Goal: Task Accomplishment & Management: Use online tool/utility

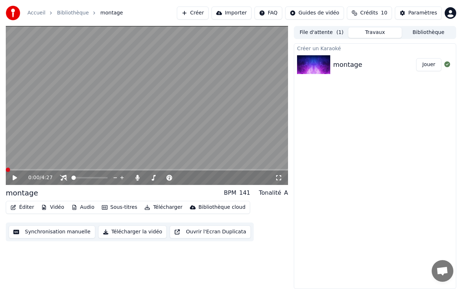
click at [6, 169] on span at bounding box center [8, 169] width 4 height 4
click at [12, 178] on icon at bounding box center [20, 178] width 17 height 6
click at [111, 172] on span at bounding box center [112, 169] width 4 height 4
click at [6, 169] on span at bounding box center [8, 169] width 4 height 4
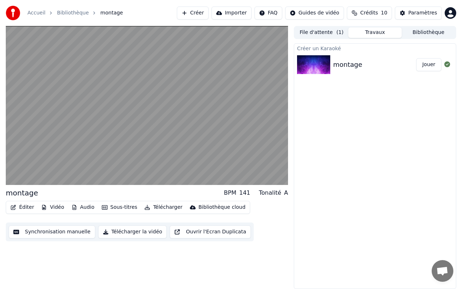
click at [67, 232] on button "Synchronisation manuelle" at bounding box center [52, 231] width 87 height 13
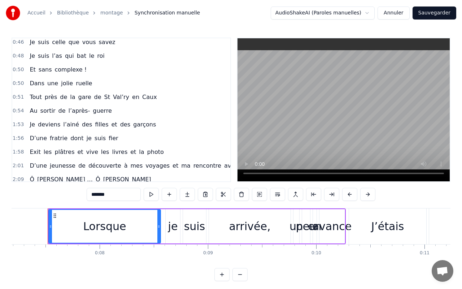
scroll to position [210, 1]
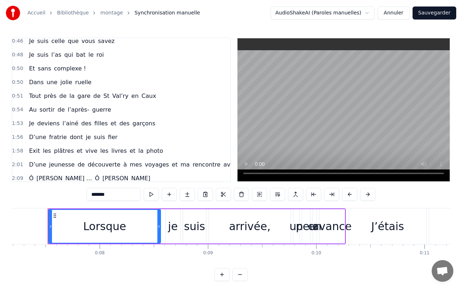
click at [363, 14] on html "Accueil Bibliothèque montage Synchronisation manuelle AudioShakeAI (Paroles man…" at bounding box center [231, 146] width 462 height 292
click at [104, 12] on link "montage" at bounding box center [111, 12] width 23 height 7
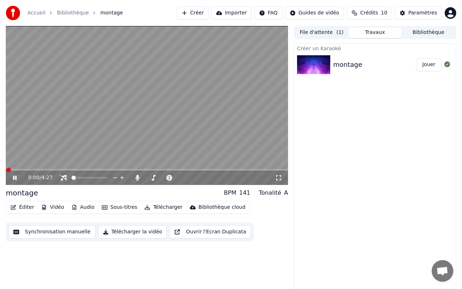
click at [271, 11] on html "Accueil Bibliothèque montage Créer Importer FAQ Guides de vidéo Crédits 10 Para…" at bounding box center [231, 144] width 462 height 289
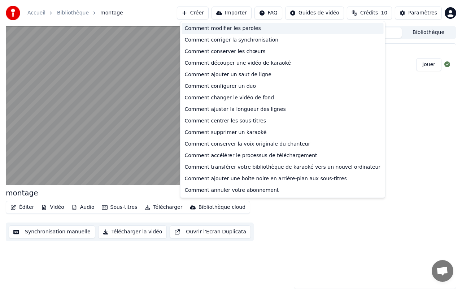
click at [232, 30] on div "Comment modifier les paroles" at bounding box center [283, 29] width 202 height 12
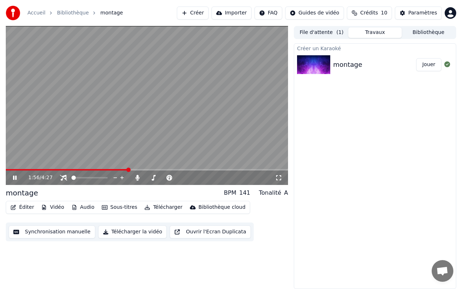
click at [80, 209] on button "Audio" at bounding box center [83, 207] width 29 height 10
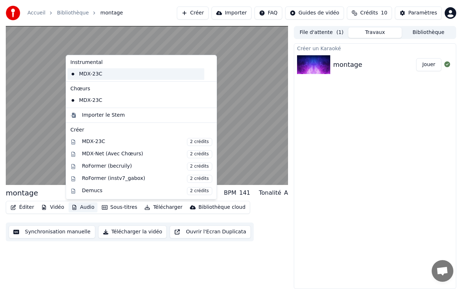
click at [96, 71] on div "MDX-23C" at bounding box center [135, 74] width 137 height 12
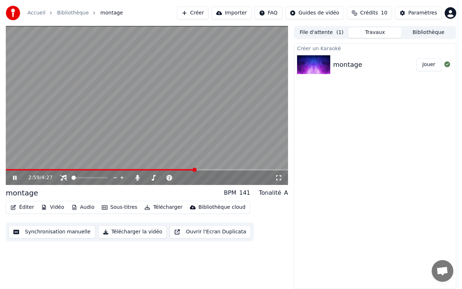
click at [19, 170] on div "2:59 / 4:27" at bounding box center [147, 177] width 282 height 14
click at [19, 168] on video at bounding box center [147, 105] width 282 height 159
click at [19, 169] on span at bounding box center [13, 169] width 14 height 1
click at [16, 176] on icon at bounding box center [15, 177] width 4 height 5
click at [100, 175] on span at bounding box center [99, 177] width 4 height 4
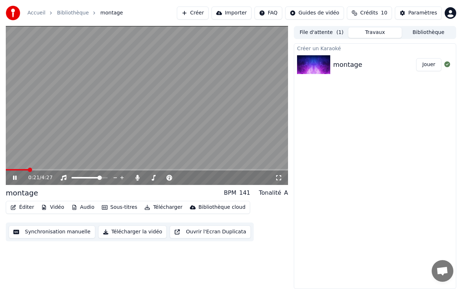
click at [15, 174] on div "0:21 / 4:27" at bounding box center [147, 177] width 276 height 7
click at [15, 179] on icon at bounding box center [15, 177] width 4 height 4
click at [74, 205] on icon "button" at bounding box center [74, 207] width 4 height 5
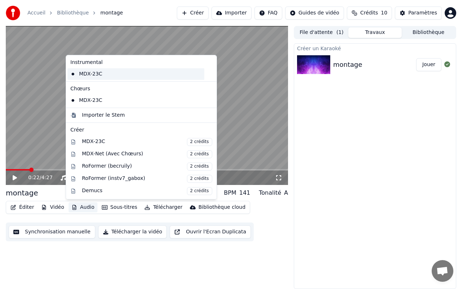
click at [88, 75] on div "MDX-23C" at bounding box center [135, 74] width 137 height 12
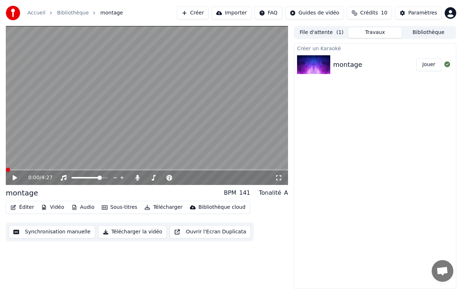
click at [16, 177] on icon at bounding box center [15, 177] width 4 height 5
click at [51, 167] on span at bounding box center [51, 169] width 4 height 4
click at [105, 206] on icon "button" at bounding box center [105, 207] width 6 height 5
click at [196, 99] on video at bounding box center [147, 105] width 282 height 159
click at [34, 234] on button "Synchronisation manuelle" at bounding box center [52, 231] width 87 height 13
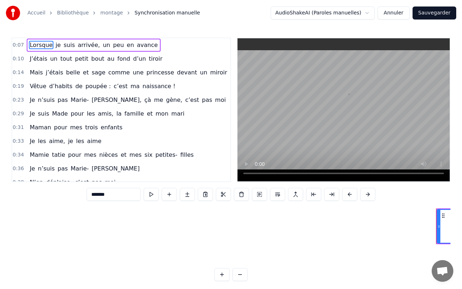
scroll to position [0, 778]
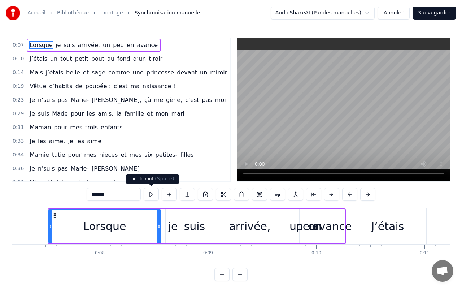
click at [150, 194] on button at bounding box center [151, 194] width 15 height 13
click at [150, 193] on button at bounding box center [151, 194] width 15 height 13
click at [148, 194] on button at bounding box center [151, 194] width 15 height 13
click at [334, 15] on html "Accueil Bibliothèque montage Synchronisation manuelle AudioShakeAI (Paroles man…" at bounding box center [231, 146] width 462 height 292
click at [404, 10] on button "Annuler" at bounding box center [393, 12] width 32 height 13
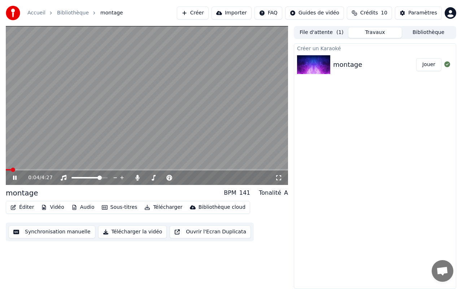
click at [29, 169] on span at bounding box center [147, 169] width 282 height 1
click at [26, 170] on span at bounding box center [16, 169] width 21 height 1
click at [84, 170] on div "0:23 / 4:27" at bounding box center [147, 177] width 282 height 14
click at [81, 168] on video at bounding box center [147, 105] width 282 height 159
click at [83, 169] on span at bounding box center [147, 169] width 282 height 1
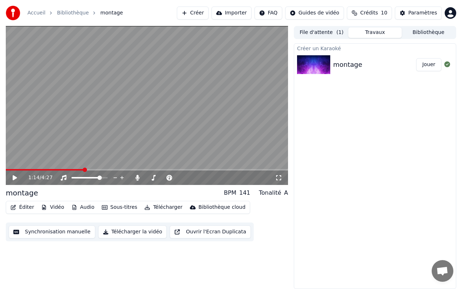
click at [75, 151] on video at bounding box center [147, 105] width 282 height 159
click at [62, 170] on div "1:15 / 4:27" at bounding box center [147, 177] width 282 height 14
click at [65, 169] on span at bounding box center [46, 169] width 81 height 1
click at [75, 152] on video at bounding box center [147, 105] width 282 height 159
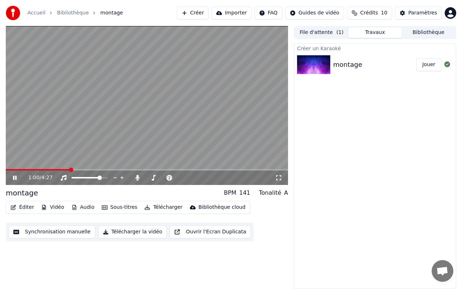
click at [59, 170] on span at bounding box center [38, 169] width 64 height 1
click at [48, 169] on span at bounding box center [33, 169] width 54 height 1
click at [100, 172] on div "1:03 / 4:27" at bounding box center [147, 177] width 282 height 14
click at [102, 173] on div "1:03 / 4:27" at bounding box center [147, 177] width 282 height 14
click at [52, 229] on button "Synchronisation manuelle" at bounding box center [52, 231] width 87 height 13
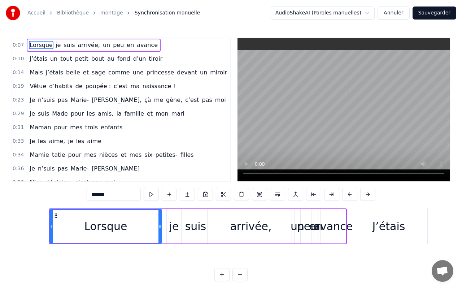
scroll to position [0, 778]
click at [43, 46] on span "Lorsque" at bounding box center [41, 45] width 24 height 8
click at [114, 232] on div "Lorsque" at bounding box center [104, 226] width 43 height 16
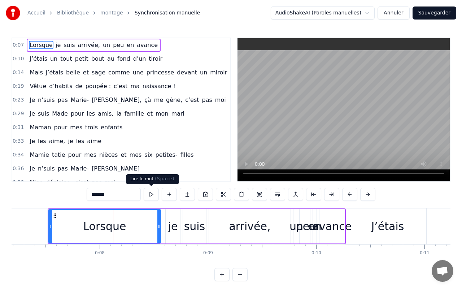
click at [150, 197] on button at bounding box center [151, 194] width 15 height 13
click at [55, 46] on span "je" at bounding box center [58, 45] width 6 height 8
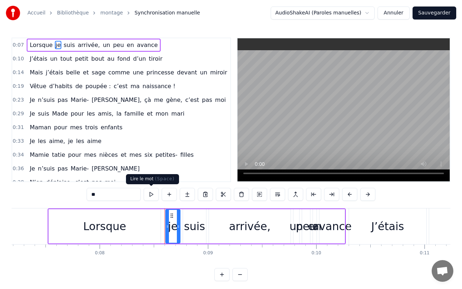
click at [149, 193] on button at bounding box center [151, 194] width 15 height 13
click at [192, 229] on div "suis" at bounding box center [194, 226] width 21 height 16
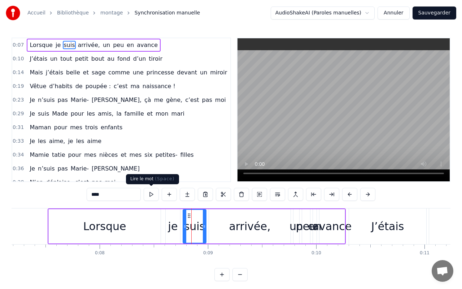
click at [152, 195] on button at bounding box center [151, 194] width 15 height 13
click at [221, 218] on div "arrivée," at bounding box center [250, 226] width 82 height 34
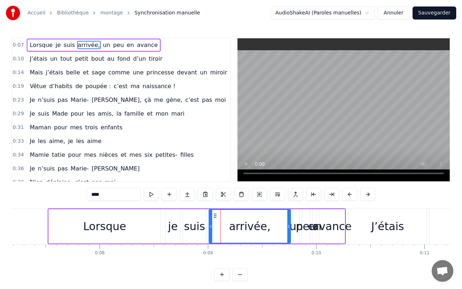
type input "********"
click at [153, 192] on button at bounding box center [151, 194] width 15 height 13
click at [346, 15] on html "Accueil Bibliothèque montage Synchronisation manuelle AudioShakeAI (Paroles man…" at bounding box center [231, 146] width 462 height 292
click at [209, 49] on html "Accueil Bibliothèque montage Synchronisation manuelle AudioShakeAI (Paroles man…" at bounding box center [231, 146] width 462 height 292
click at [154, 194] on button at bounding box center [151, 194] width 15 height 13
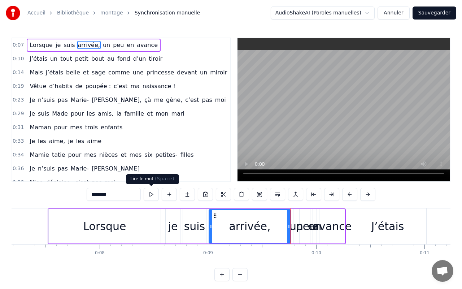
click at [149, 189] on button at bounding box center [151, 194] width 15 height 13
click at [149, 194] on button at bounding box center [151, 194] width 15 height 13
click at [102, 45] on span "un" at bounding box center [106, 45] width 9 height 8
type input "**"
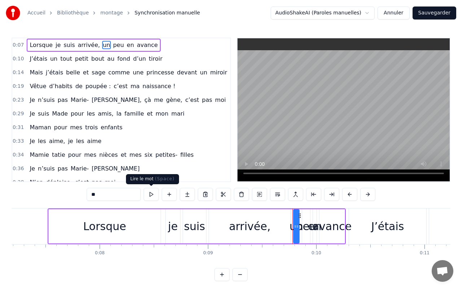
click at [150, 200] on button at bounding box center [151, 194] width 15 height 13
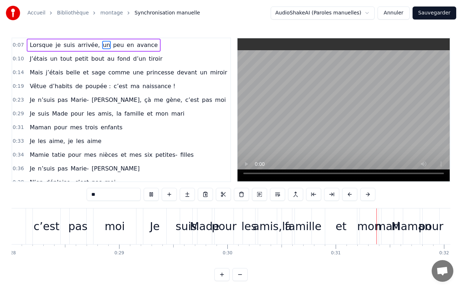
scroll to position [0, 3264]
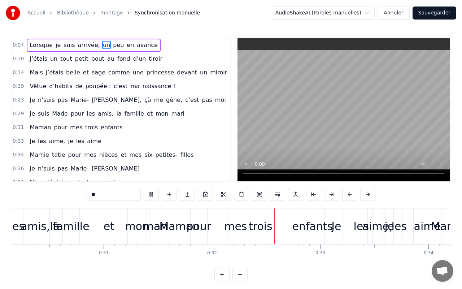
click at [398, 11] on button "Annuler" at bounding box center [393, 12] width 32 height 13
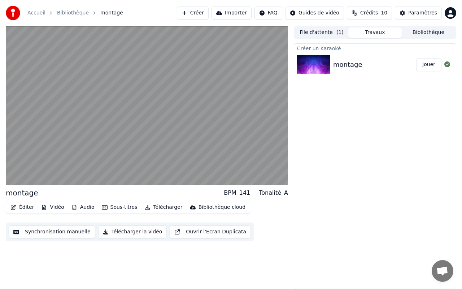
click at [64, 233] on button "Synchronisation manuelle" at bounding box center [52, 231] width 87 height 13
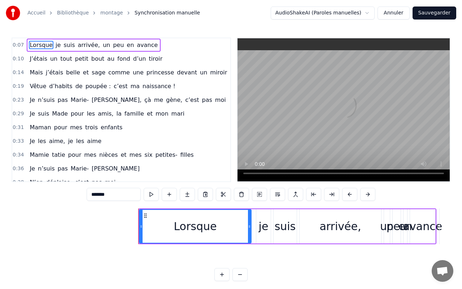
scroll to position [0, 778]
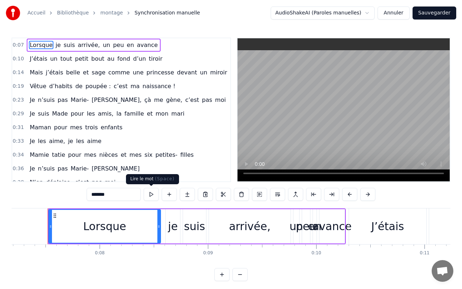
click at [153, 195] on button at bounding box center [151, 194] width 15 height 13
click at [174, 224] on div "je" at bounding box center [173, 226] width 10 height 16
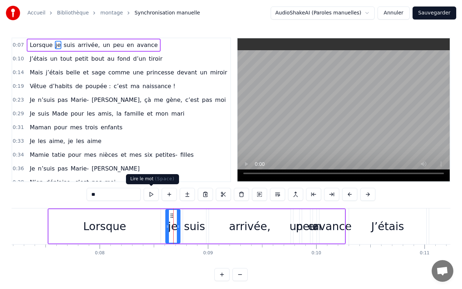
click at [145, 194] on button at bounding box center [151, 194] width 15 height 13
click at [156, 192] on button at bounding box center [151, 194] width 15 height 13
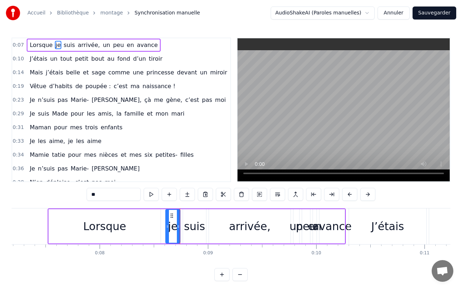
click at [200, 238] on div "suis" at bounding box center [194, 226] width 23 height 34
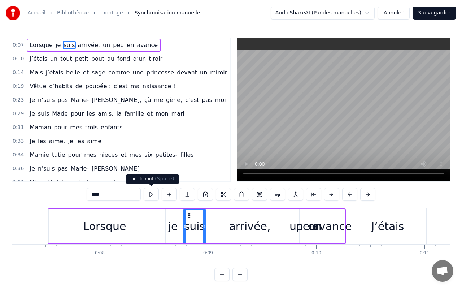
click at [150, 194] on button at bounding box center [151, 194] width 15 height 13
click at [218, 238] on div "arrivée," at bounding box center [250, 226] width 82 height 34
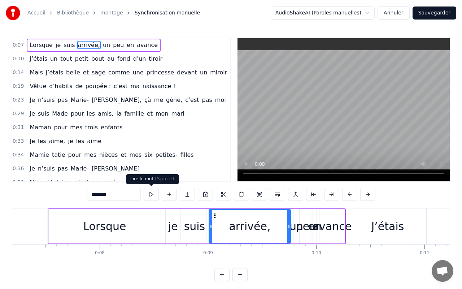
click at [150, 192] on button at bounding box center [151, 194] width 15 height 13
click at [293, 229] on div "un" at bounding box center [296, 226] width 14 height 16
type input "**"
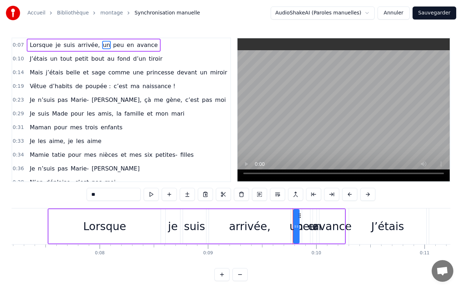
click at [293, 228] on div at bounding box center [293, 226] width 0 height 36
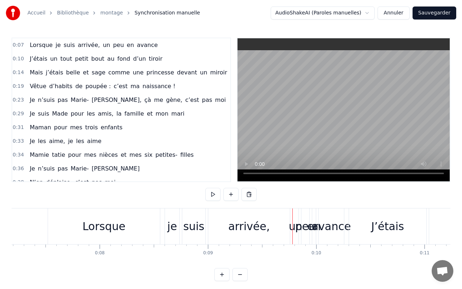
click at [292, 228] on div at bounding box center [292, 226] width 0 height 36
click at [113, 45] on span "peu" at bounding box center [118, 45] width 12 height 8
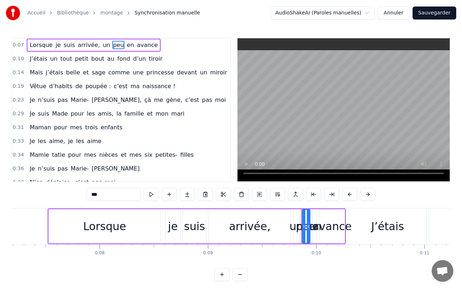
click at [126, 48] on span "en" at bounding box center [130, 45] width 9 height 8
click at [136, 48] on span "avance" at bounding box center [147, 45] width 22 height 8
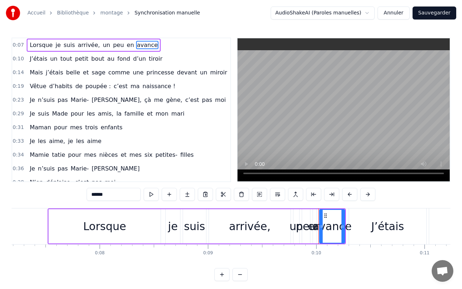
click at [314, 232] on div "en" at bounding box center [314, 226] width 13 height 16
click at [326, 231] on div "avance" at bounding box center [331, 226] width 39 height 16
click at [31, 60] on span "J’étais" at bounding box center [38, 58] width 19 height 8
type input "*******"
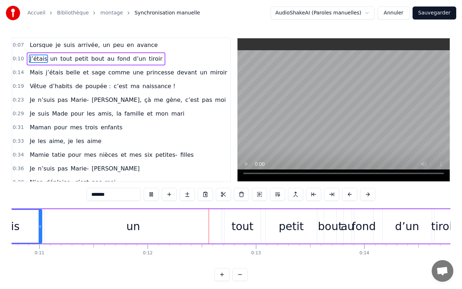
scroll to position [0, 1169]
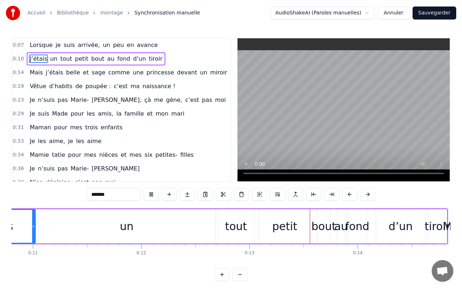
drag, startPoint x: 35, startPoint y: 222, endPoint x: 146, endPoint y: 197, distance: 114.1
click at [34, 221] on div at bounding box center [33, 226] width 3 height 33
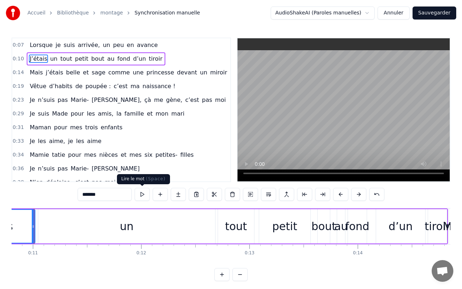
scroll to position [0, 1155]
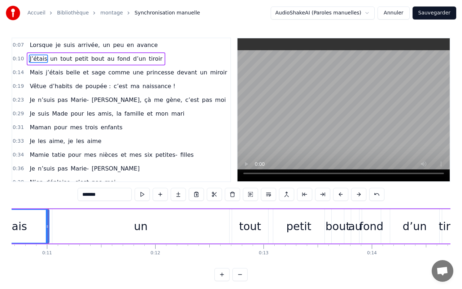
click at [29, 226] on div "J’étais" at bounding box center [11, 226] width 76 height 33
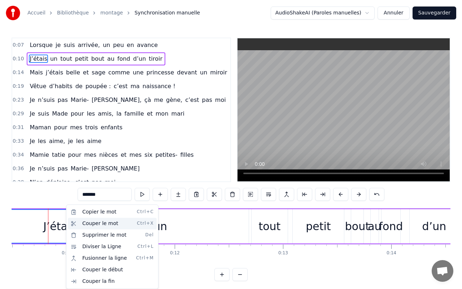
drag, startPoint x: 65, startPoint y: 225, endPoint x: 124, endPoint y: 228, distance: 59.3
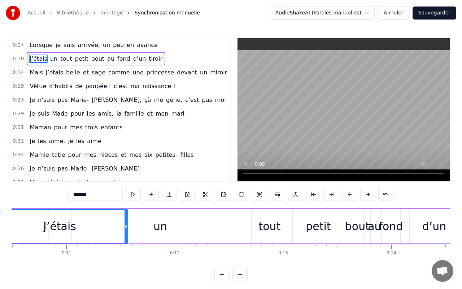
drag, startPoint x: 34, startPoint y: 218, endPoint x: 75, endPoint y: 226, distance: 41.6
click at [75, 226] on div "J’étais" at bounding box center [59, 226] width 135 height 33
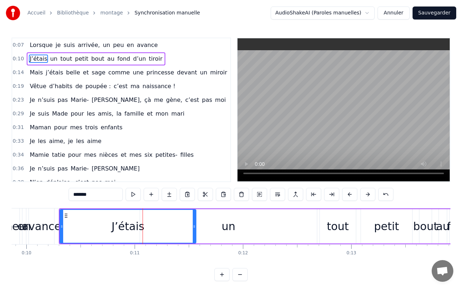
scroll to position [0, 990]
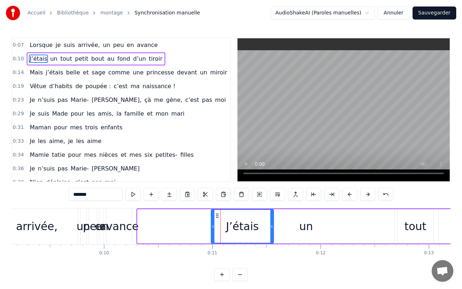
drag, startPoint x: 140, startPoint y: 227, endPoint x: 213, endPoint y: 234, distance: 73.9
click at [213, 234] on div at bounding box center [212, 226] width 3 height 33
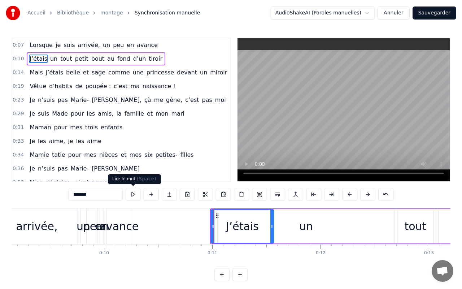
click at [133, 192] on button at bounding box center [133, 194] width 15 height 13
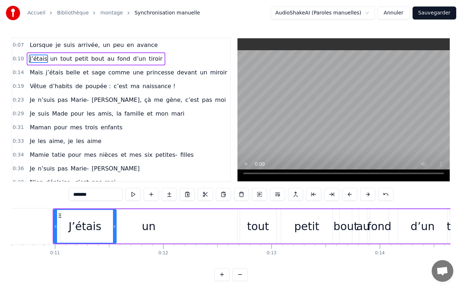
scroll to position [0, 1137]
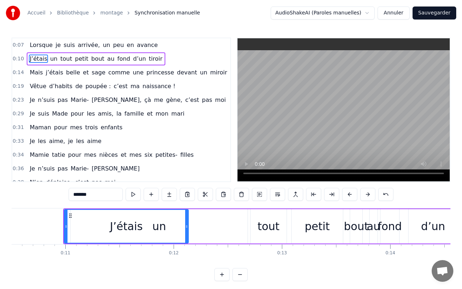
drag, startPoint x: 125, startPoint y: 225, endPoint x: 187, endPoint y: 229, distance: 61.9
click at [187, 229] on div at bounding box center [186, 226] width 3 height 33
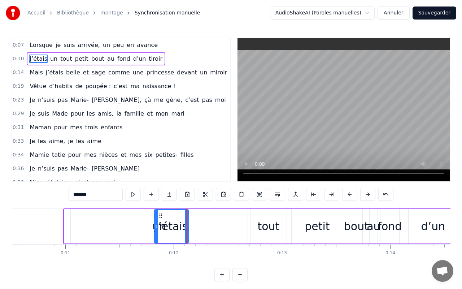
drag, startPoint x: 66, startPoint y: 226, endPoint x: 156, endPoint y: 233, distance: 90.4
click at [208, 227] on div "un" at bounding box center [159, 226] width 177 height 34
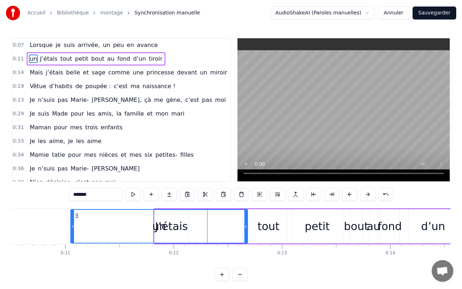
type input "**"
click at [178, 224] on div "un" at bounding box center [159, 226] width 176 height 33
drag, startPoint x: 176, startPoint y: 226, endPoint x: 146, endPoint y: 227, distance: 29.6
click at [146, 227] on div "un" at bounding box center [159, 226] width 176 height 33
click at [75, 215] on icon at bounding box center [77, 216] width 6 height 6
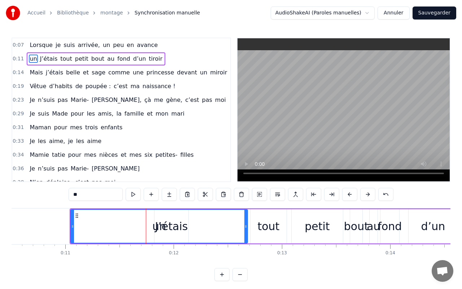
click at [163, 233] on div "un" at bounding box center [159, 226] width 14 height 16
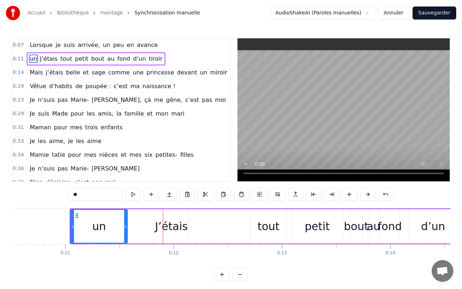
drag, startPoint x: 247, startPoint y: 228, endPoint x: 127, endPoint y: 237, distance: 120.5
click at [127, 236] on div at bounding box center [125, 226] width 3 height 33
drag, startPoint x: 72, startPoint y: 228, endPoint x: 95, endPoint y: 248, distance: 30.7
click at [95, 248] on div "Lorsque je suis arrivée, un peu en avance un J’étais tout petit bout au fond d’…" at bounding box center [231, 235] width 439 height 54
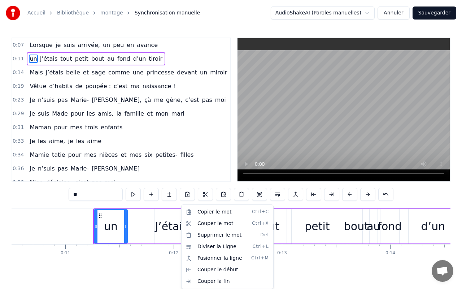
click at [150, 221] on html "Accueil Bibliothèque montage Synchronisation manuelle AudioShakeAI (Paroles man…" at bounding box center [231, 146] width 462 height 292
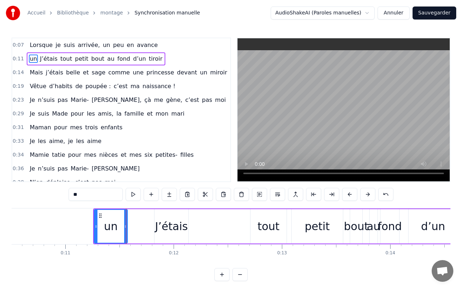
click at [108, 13] on link "montage" at bounding box center [111, 12] width 23 height 7
